Goal: Task Accomplishment & Management: Use online tool/utility

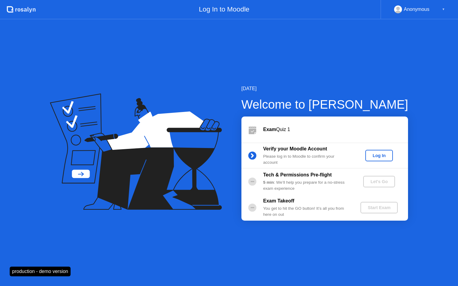
click at [382, 154] on div "Log In" at bounding box center [379, 155] width 23 height 5
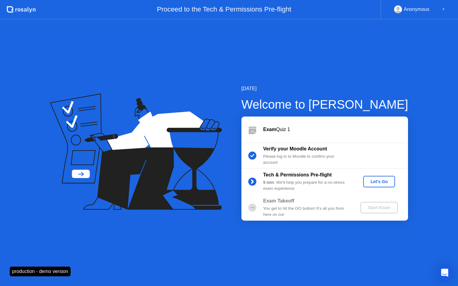
click at [446, 271] on icon "Open Intercom Messenger" at bounding box center [444, 273] width 7 height 8
